Goal: Find specific fact: Find specific fact

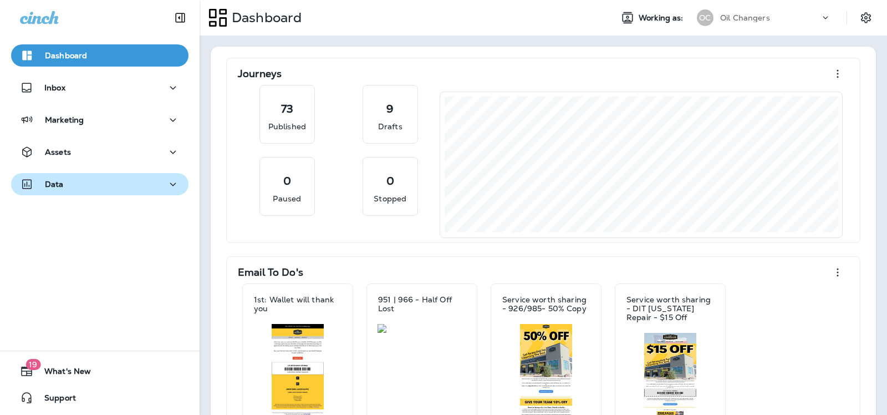
click at [135, 175] on button "Data" at bounding box center [99, 184] width 177 height 22
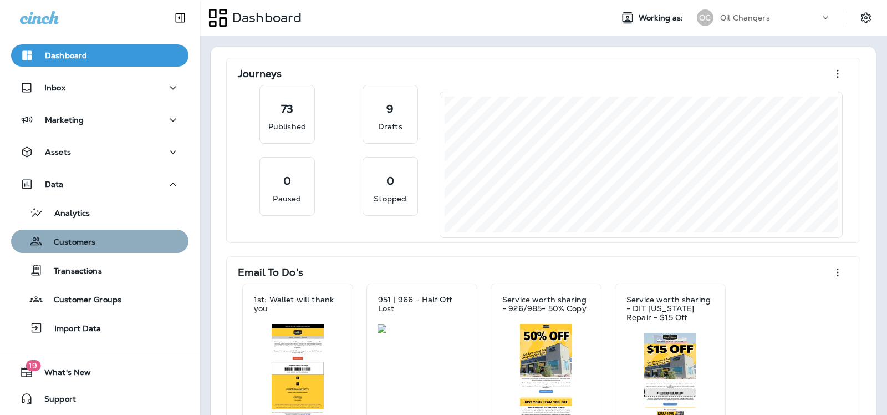
click at [90, 238] on p "Customers" at bounding box center [69, 242] width 53 height 11
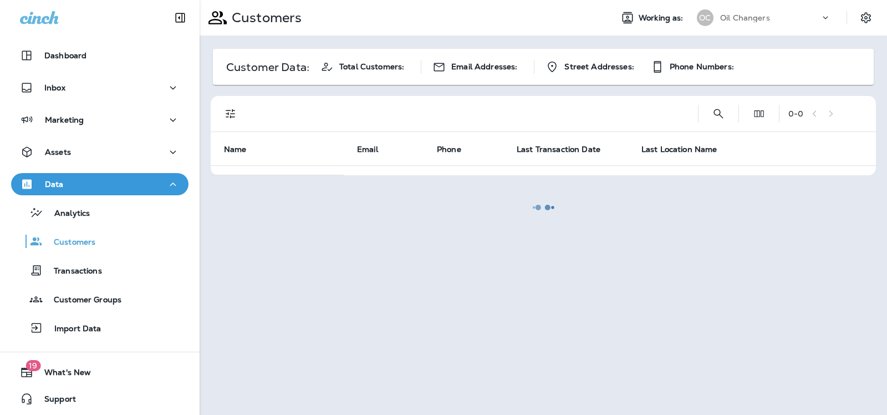
click at [714, 113] on div at bounding box center [543, 207] width 685 height 412
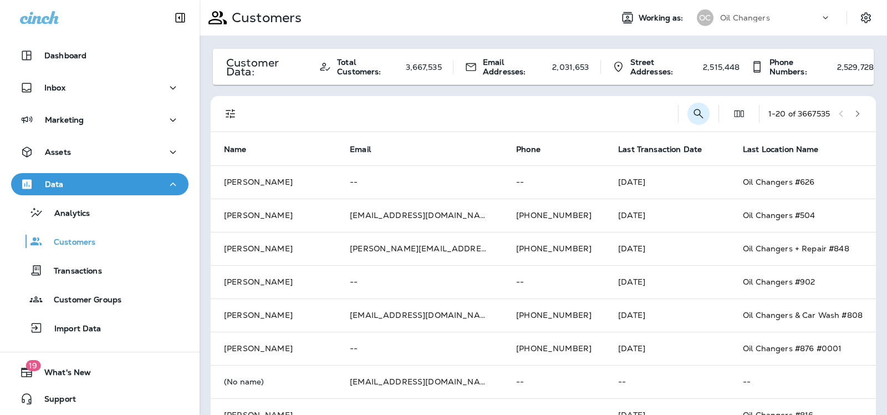
click at [705, 111] on div "1 - 20 of 3667535" at bounding box center [546, 113] width 652 height 35
click at [698, 111] on icon "Search Customers" at bounding box center [698, 113] width 13 height 13
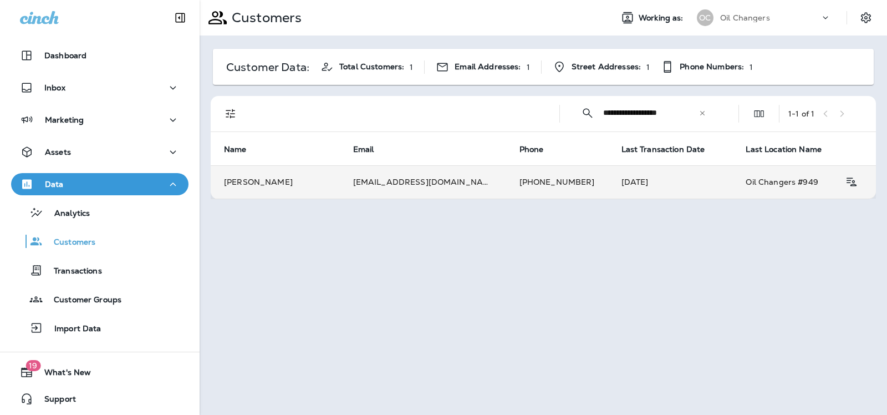
type input "**********"
click at [385, 184] on td "[EMAIL_ADDRESS][DOMAIN_NAME]" at bounding box center [423, 181] width 166 height 33
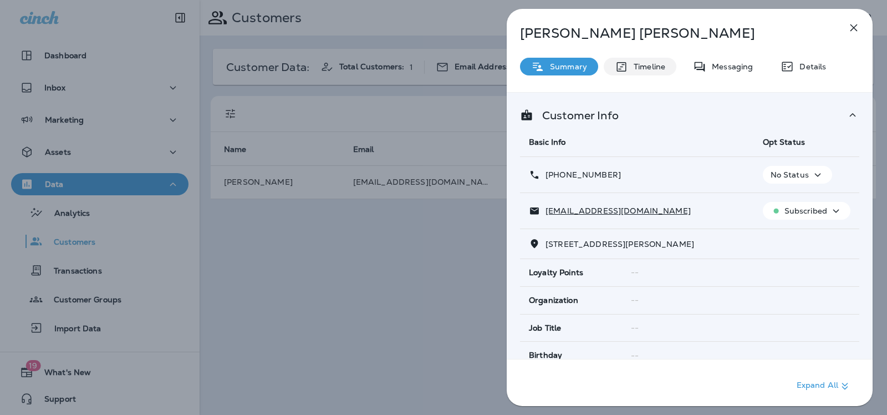
click at [643, 63] on p "Timeline" at bounding box center [646, 66] width 37 height 9
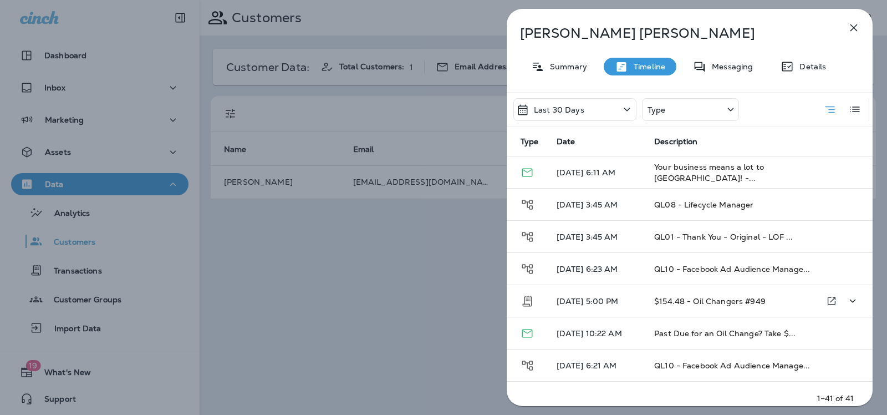
click at [624, 304] on td "[DATE] 5:00 PM" at bounding box center [597, 301] width 98 height 32
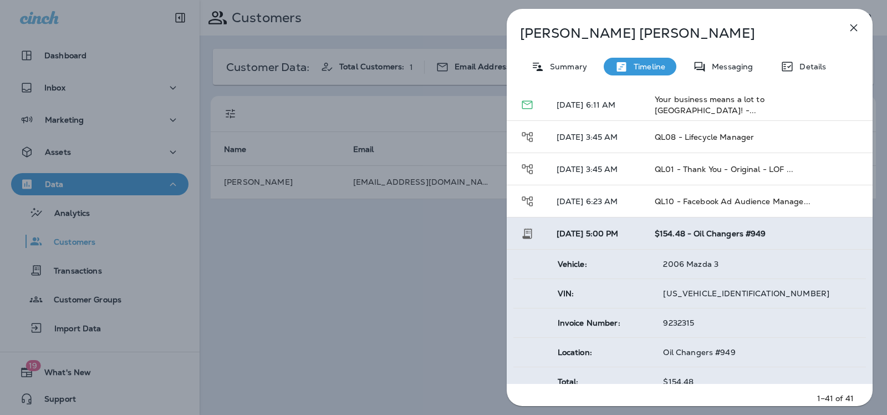
scroll to position [84, 0]
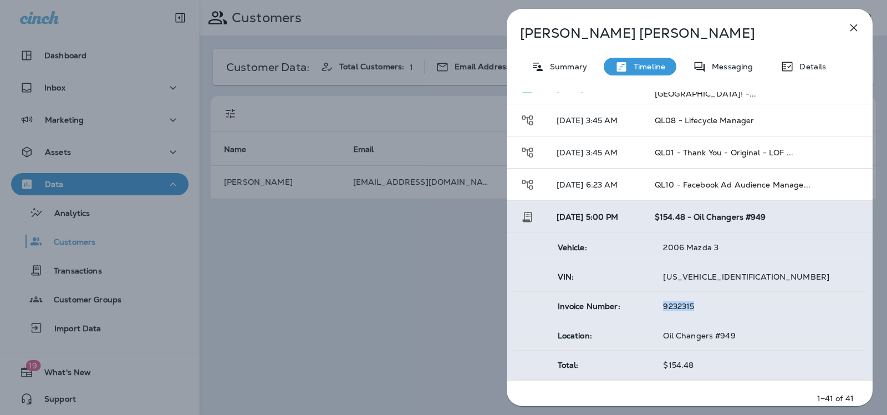
drag, startPoint x: 697, startPoint y: 305, endPoint x: 660, endPoint y: 303, distance: 37.7
click at [660, 303] on td "9232315" at bounding box center [760, 306] width 212 height 29
copy span "9232315"
